Goal: Task Accomplishment & Management: Manage account settings

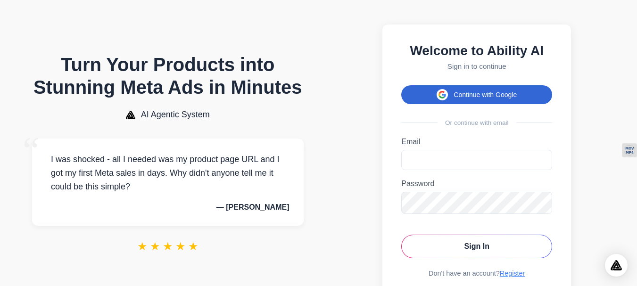
click at [475, 95] on button "Continue with Google" at bounding box center [476, 94] width 151 height 19
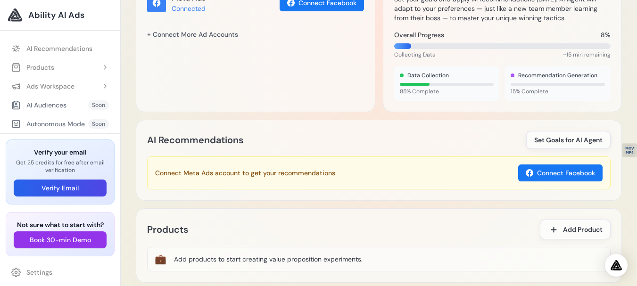
scroll to position [283, 0]
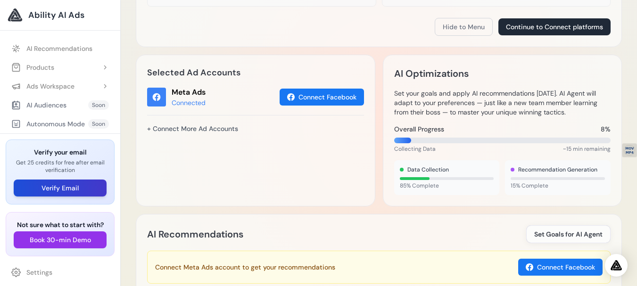
click at [66, 185] on button "Verify Email" at bounding box center [60, 188] width 93 height 17
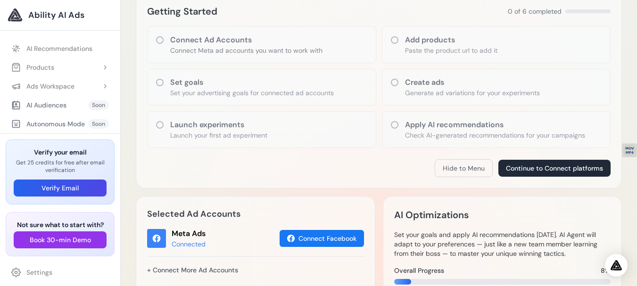
scroll to position [0, 0]
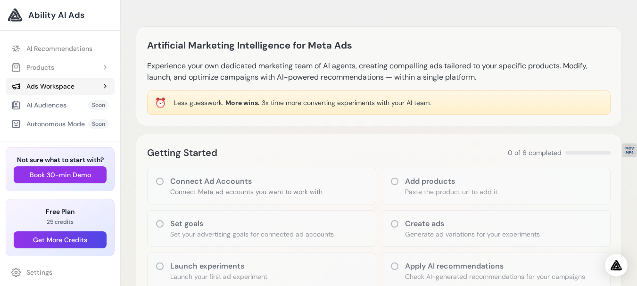
click at [61, 90] on div "Ads Workspace" at bounding box center [42, 86] width 63 height 9
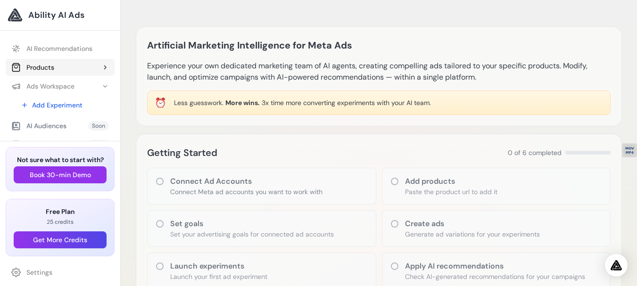
click at [51, 70] on div "Products" at bounding box center [32, 67] width 43 height 9
